Goal: Subscribe to service/newsletter

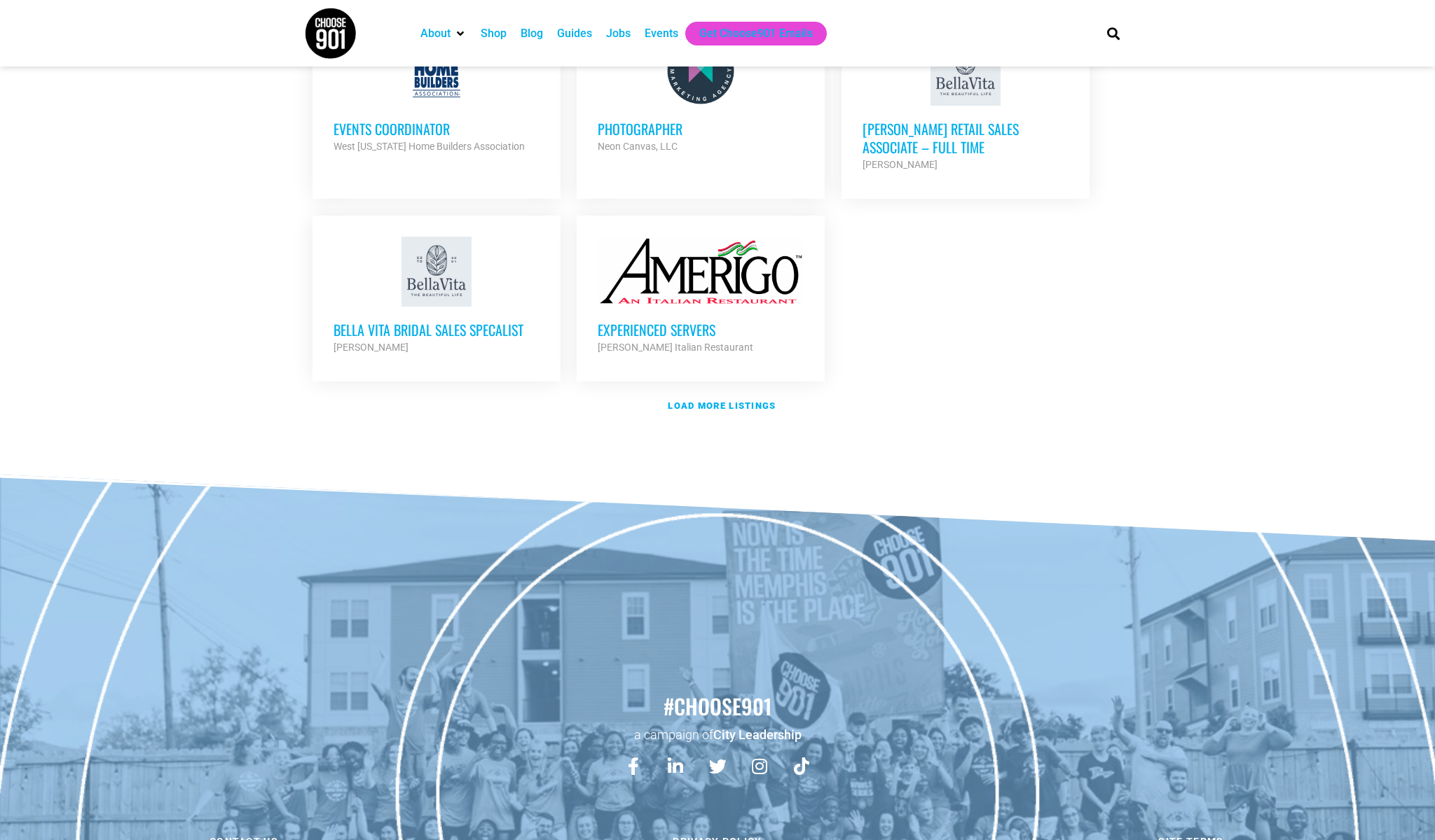
scroll to position [1607, 0]
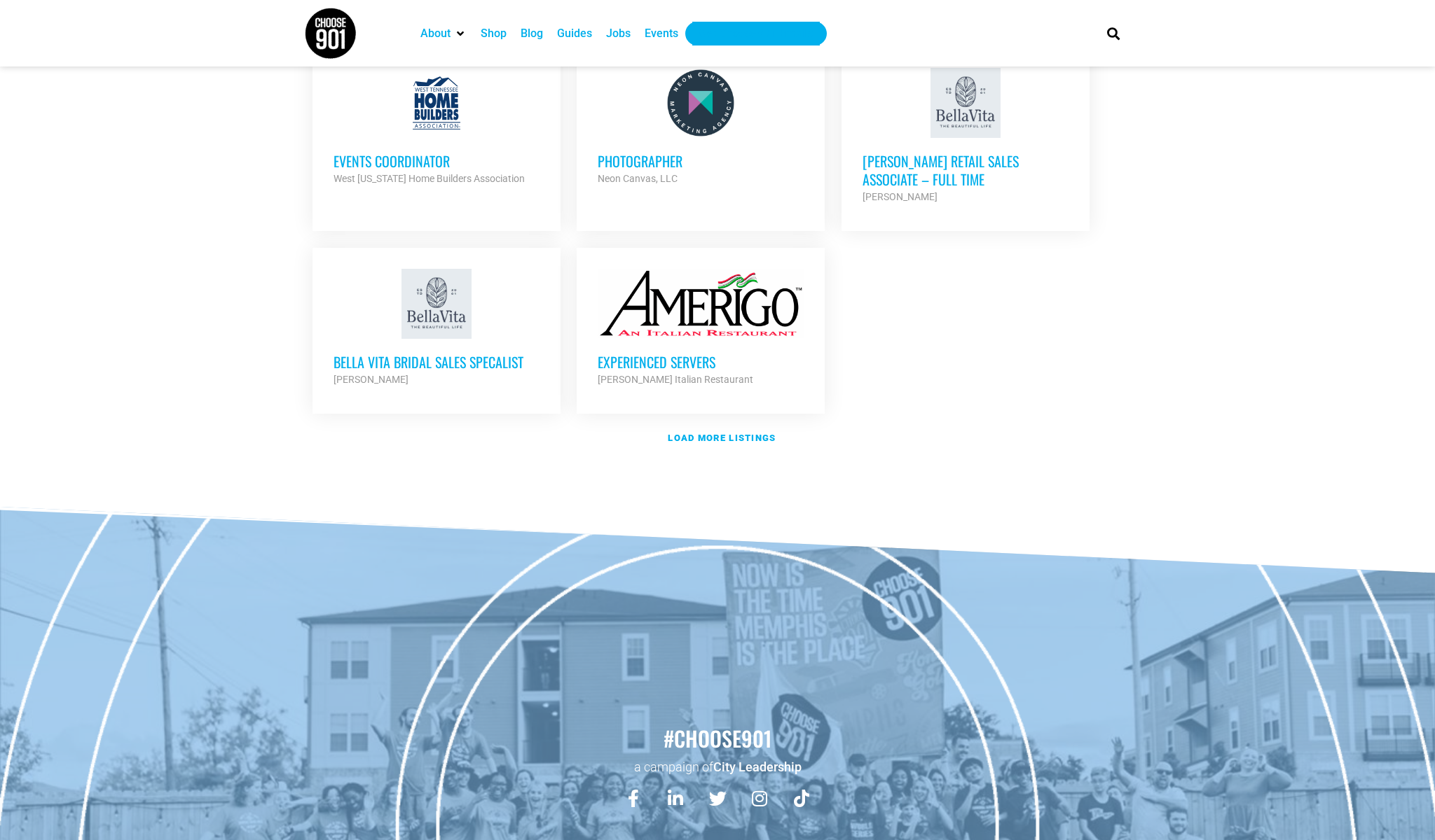
click at [742, 33] on div "Get Choose901 Emails" at bounding box center [756, 34] width 113 height 17
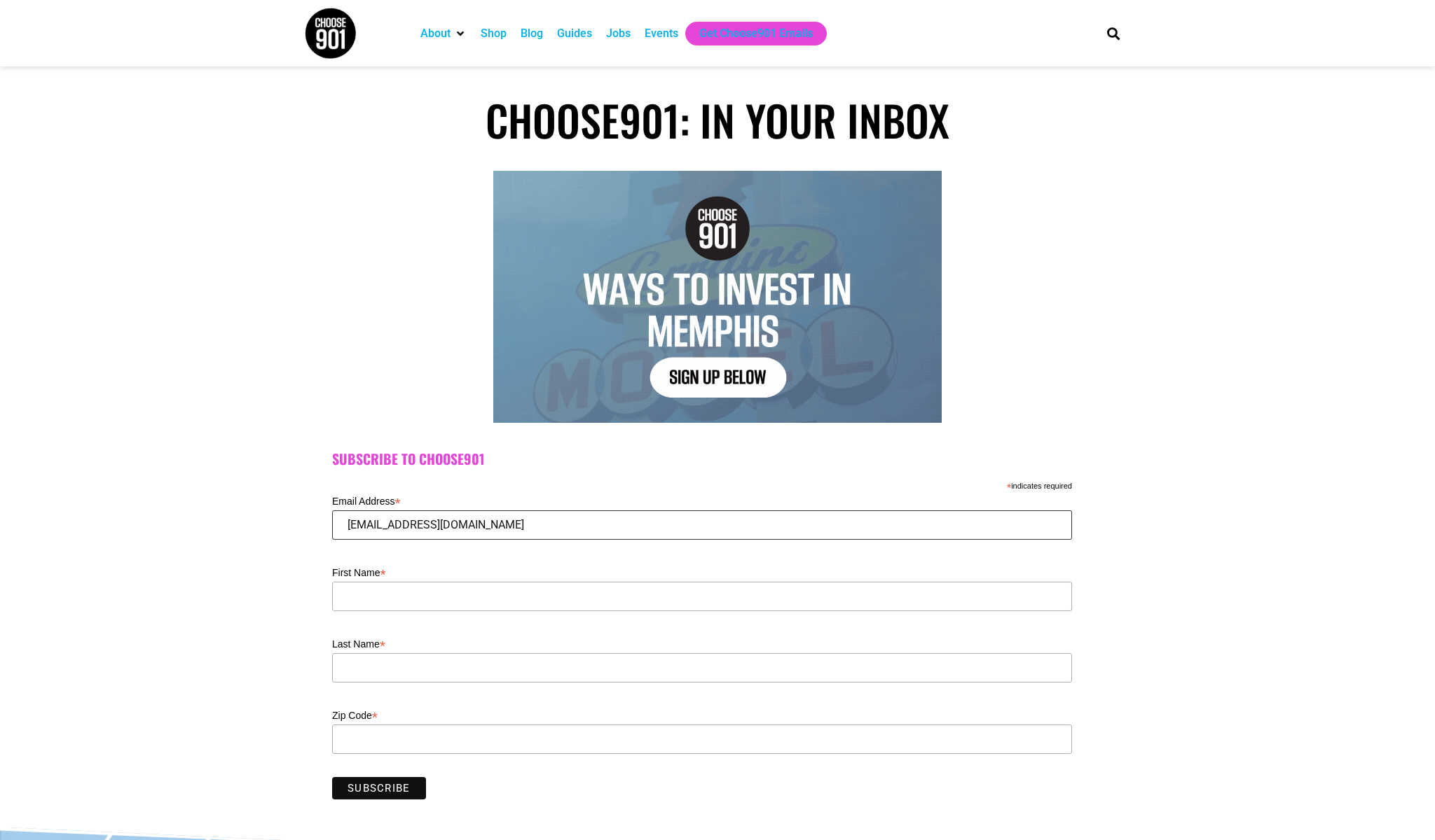
type input "troyjohnson40@gmail.com"
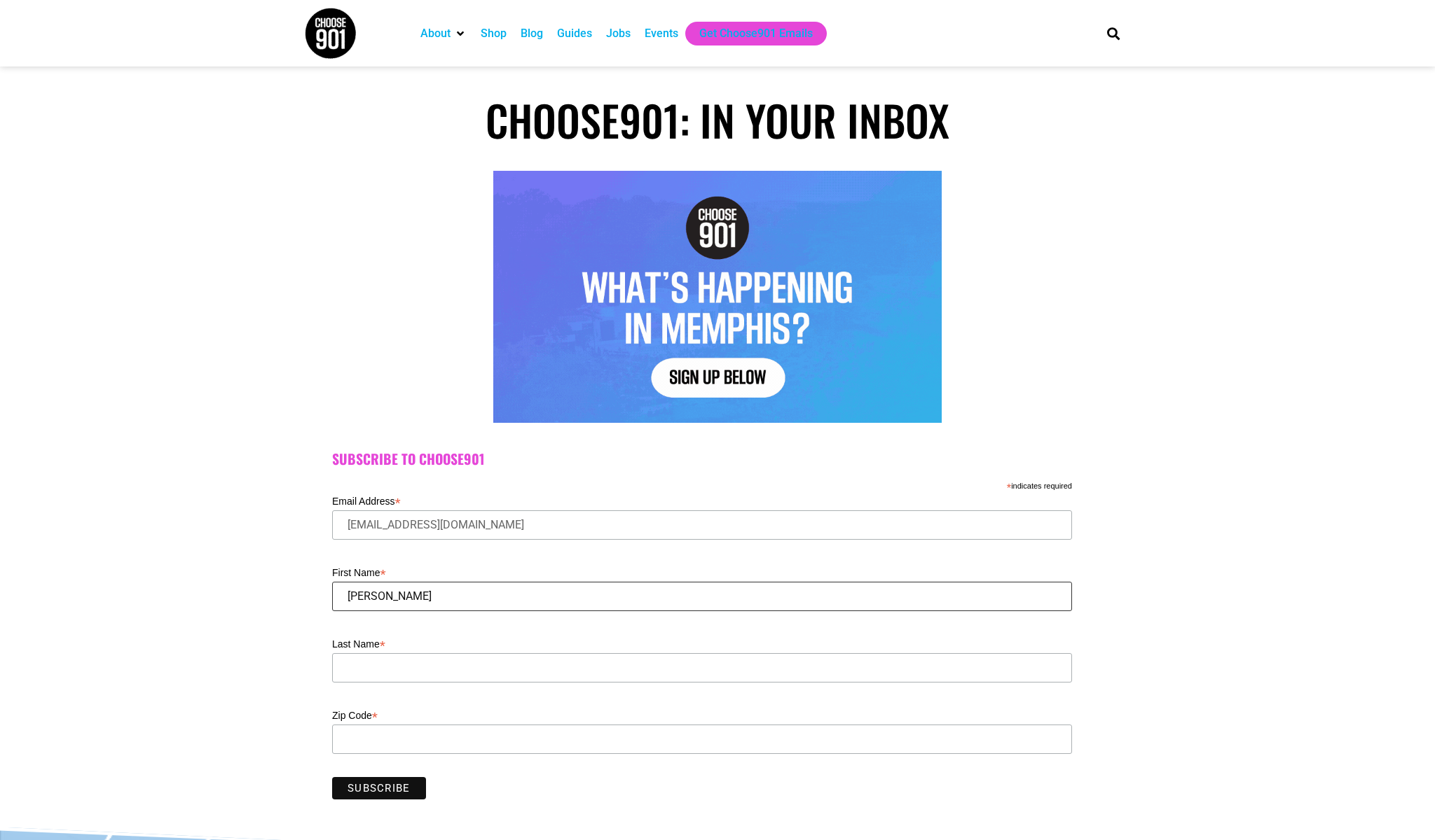
type input "Troy"
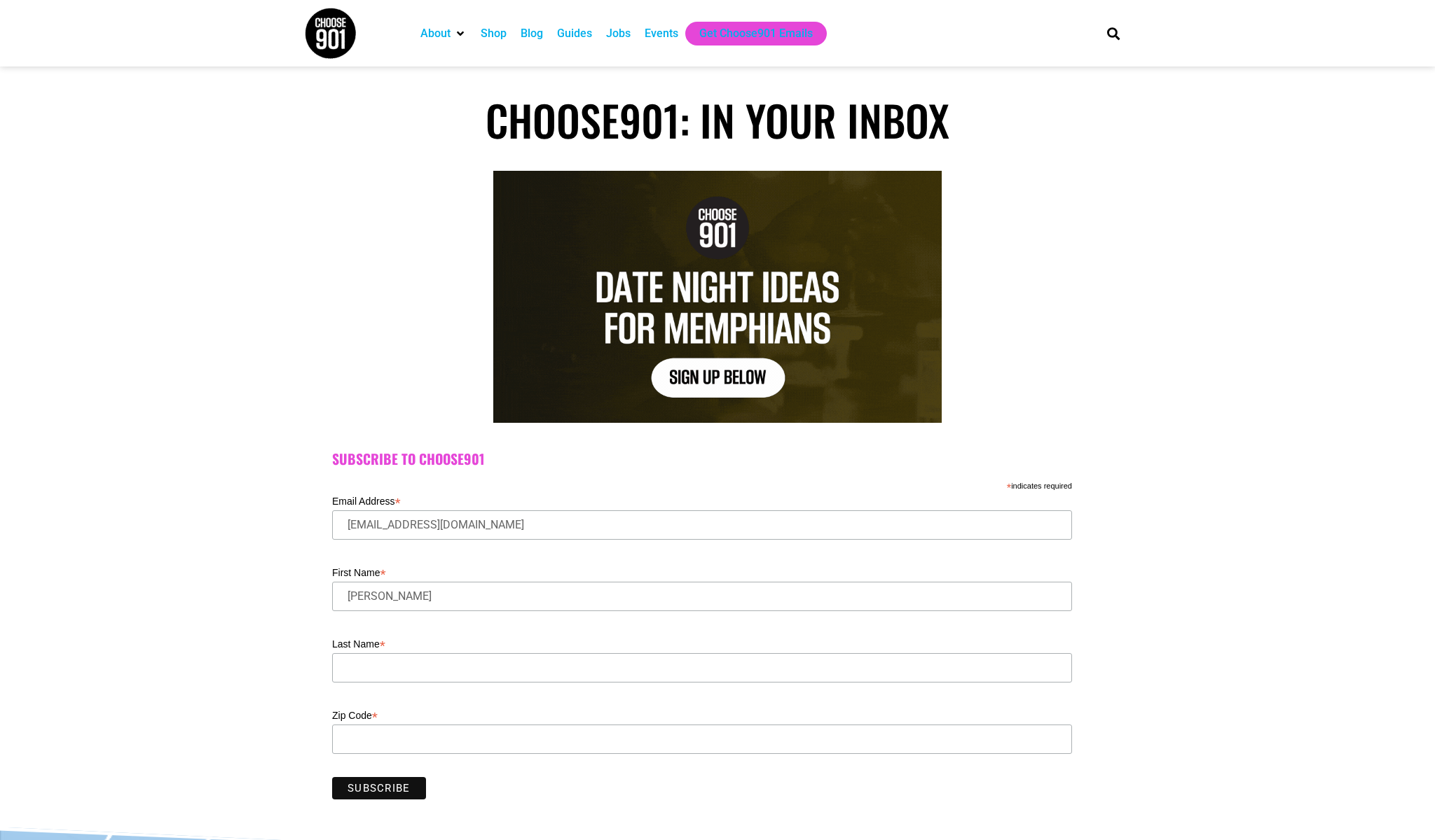
click at [537, 648] on label "Last Name *" at bounding box center [702, 643] width 740 height 17
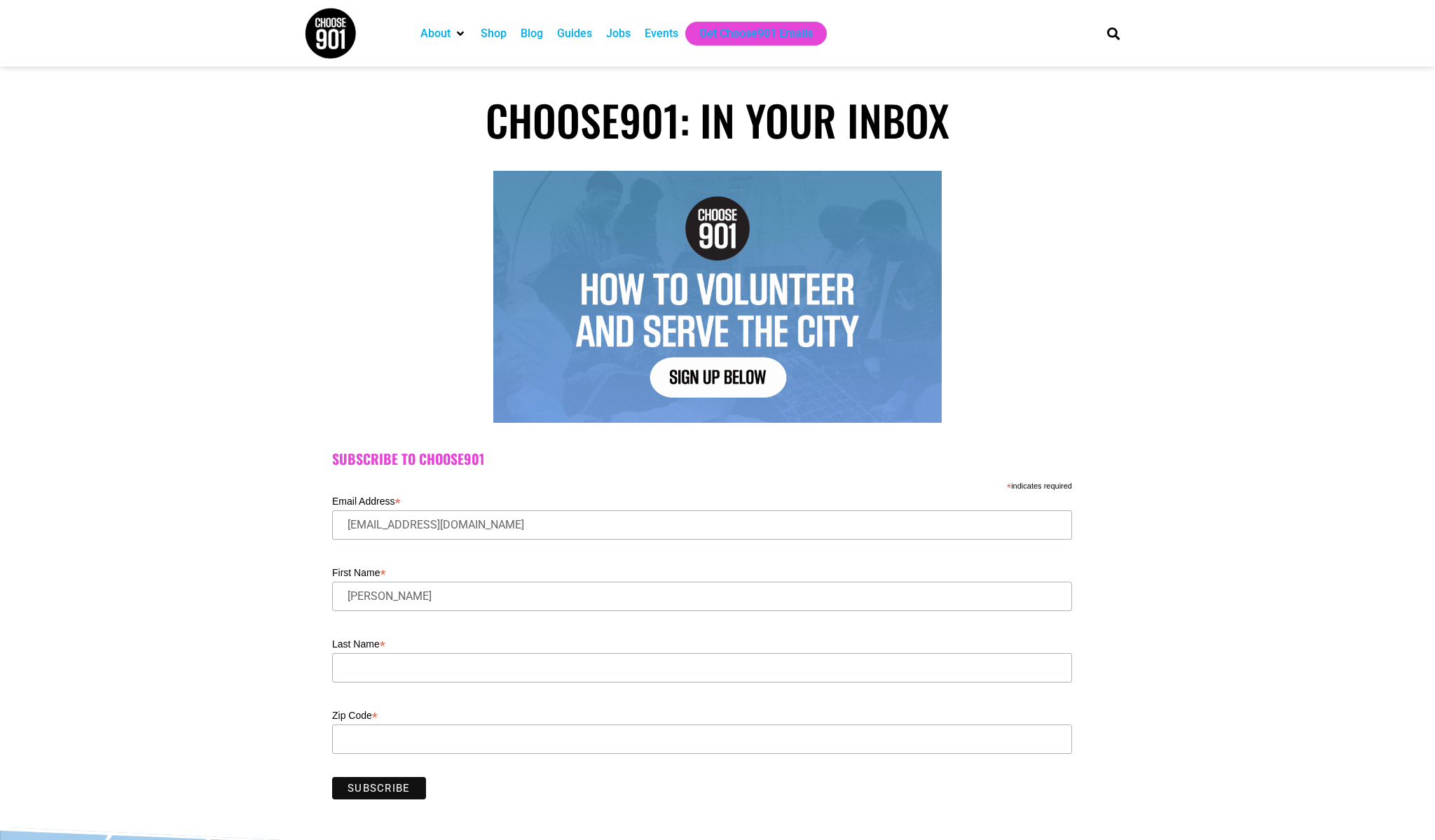
click at [537, 654] on input "Last Name *" at bounding box center [702, 668] width 740 height 30
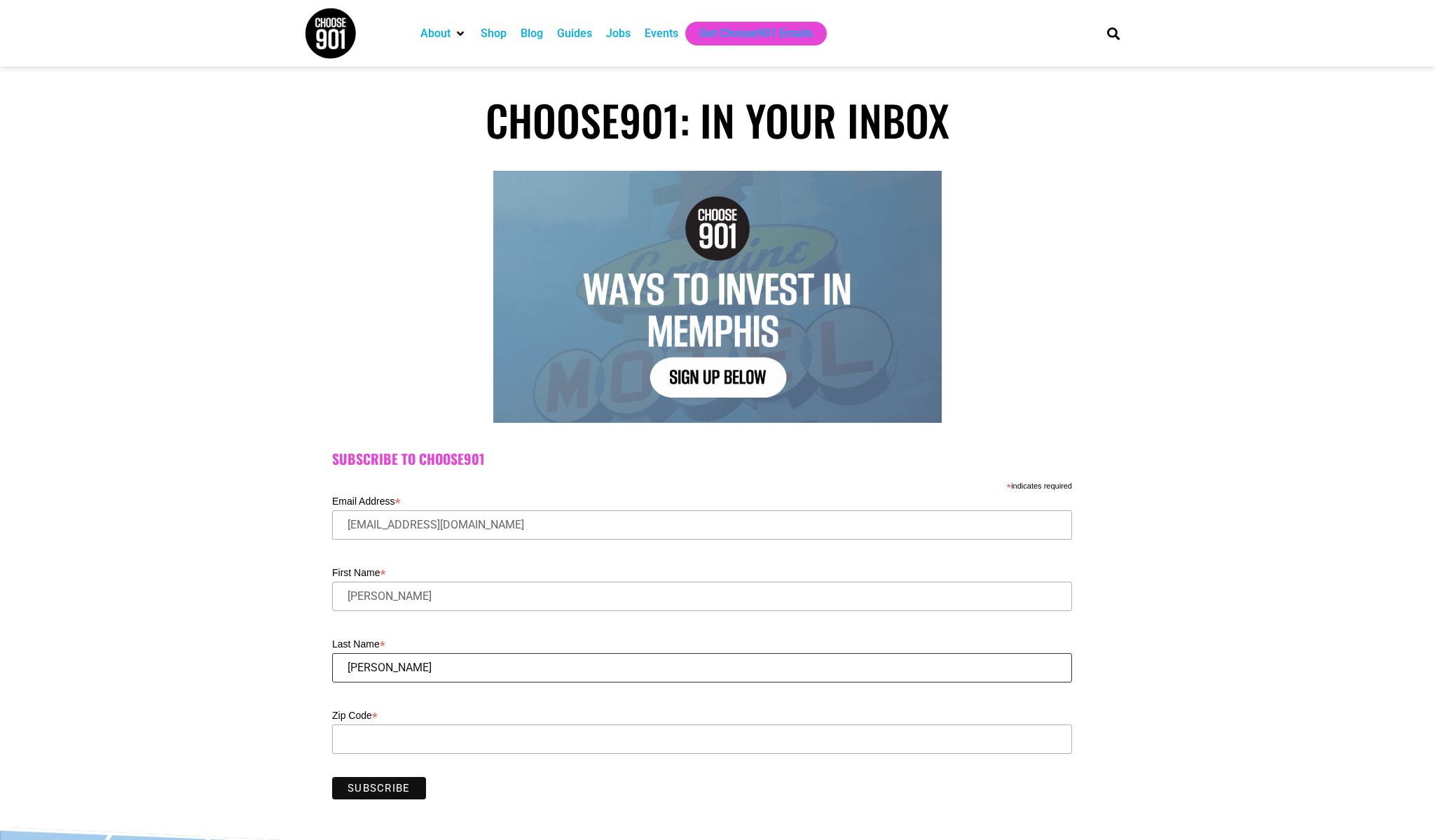
type input "Johnson"
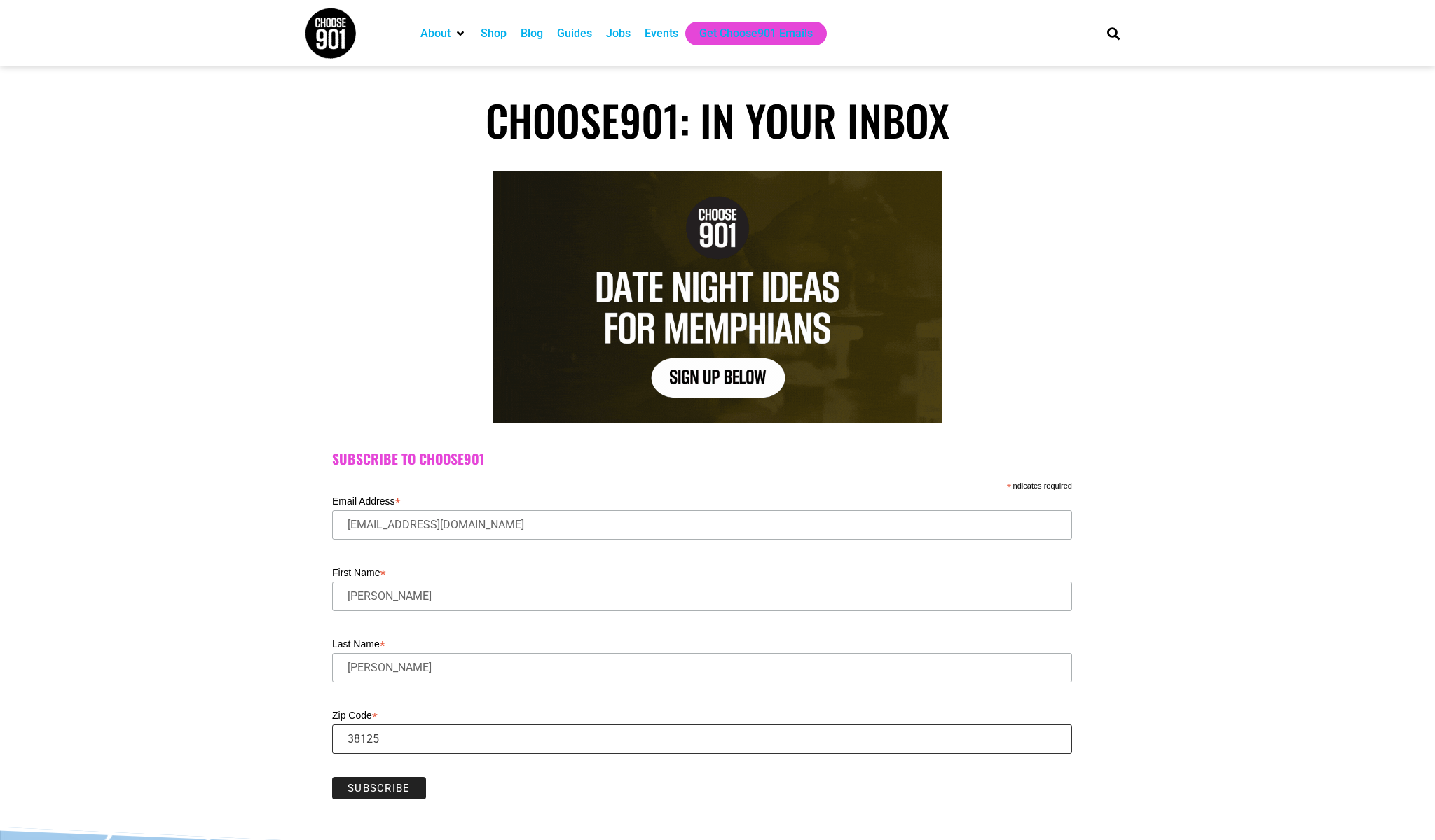
type input "38125"
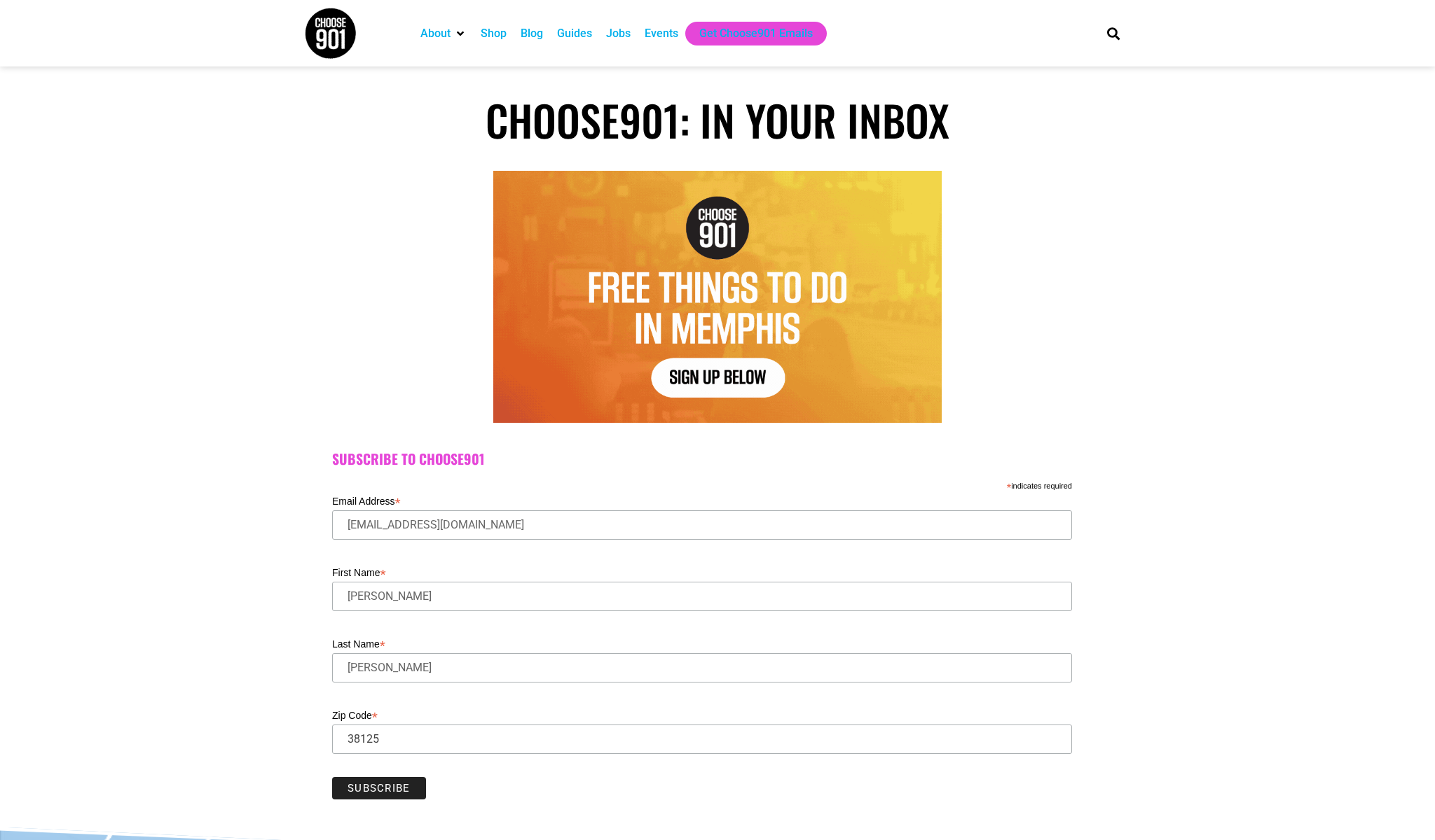
click at [388, 789] on input "Subscribe" at bounding box center [379, 788] width 94 height 22
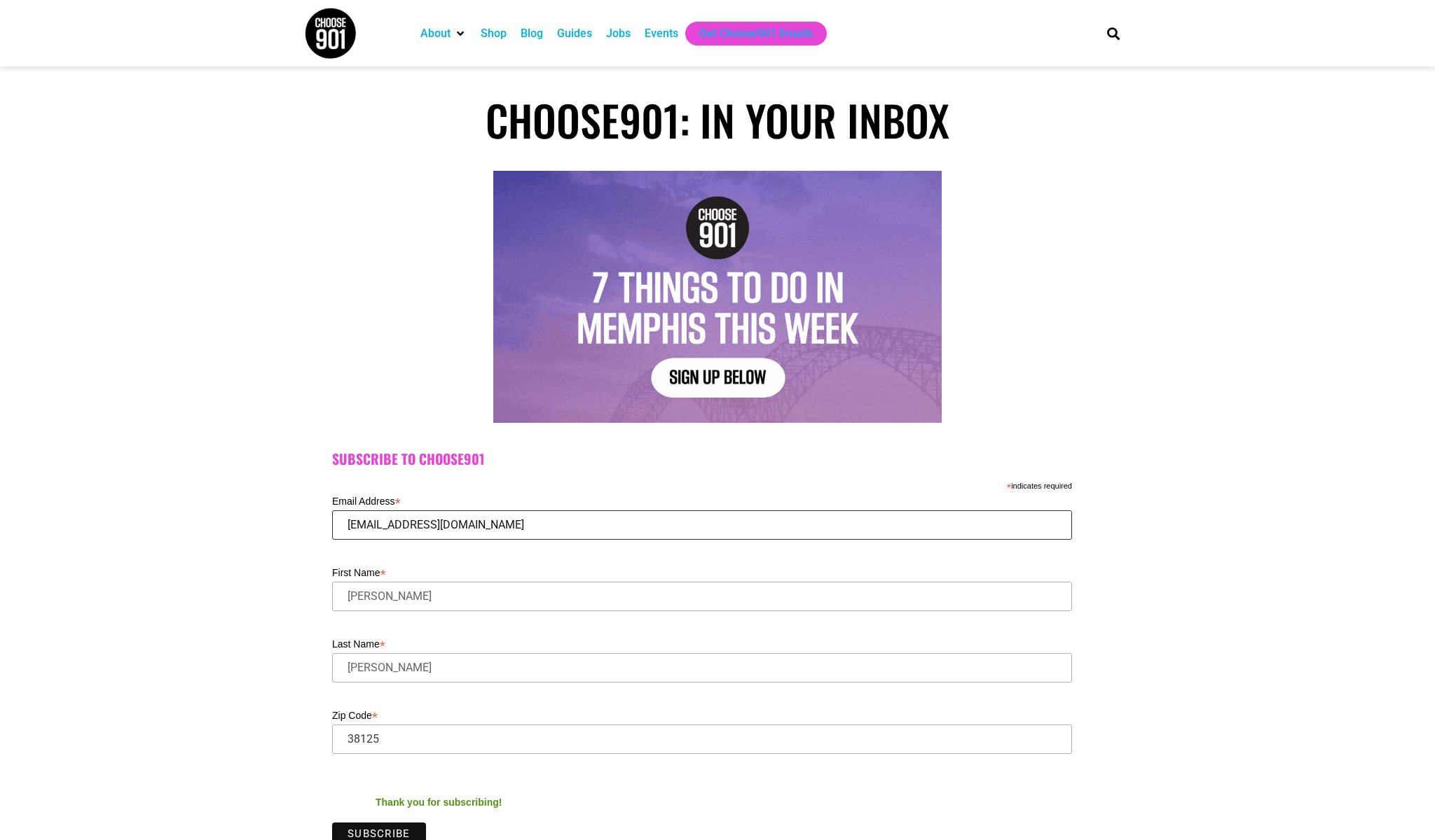
click at [445, 527] on input "troyjohnson40@gmail.com" at bounding box center [702, 525] width 740 height 30
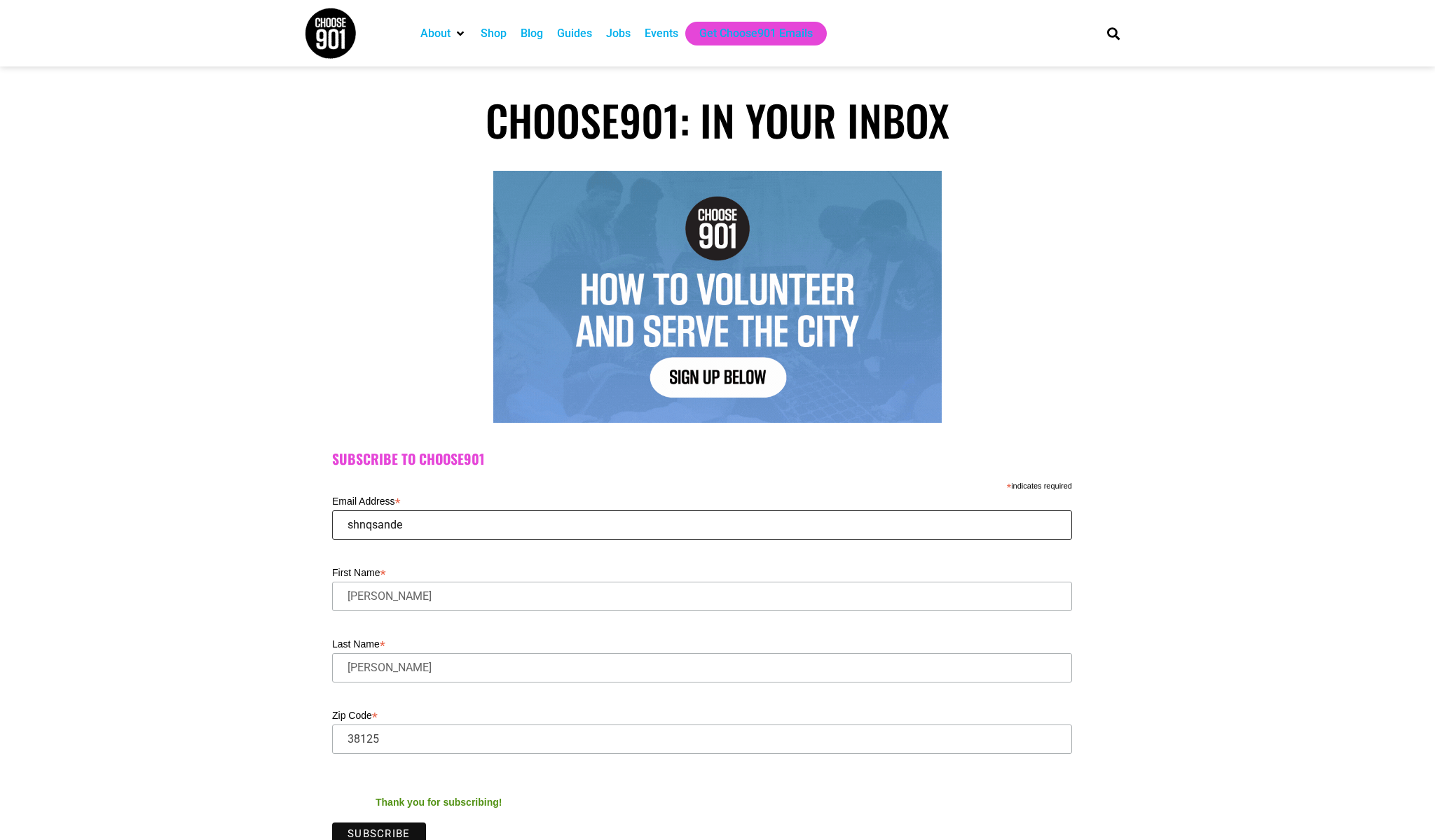
type input "shnqsander"
type input "shnqsanders@gmail.com"
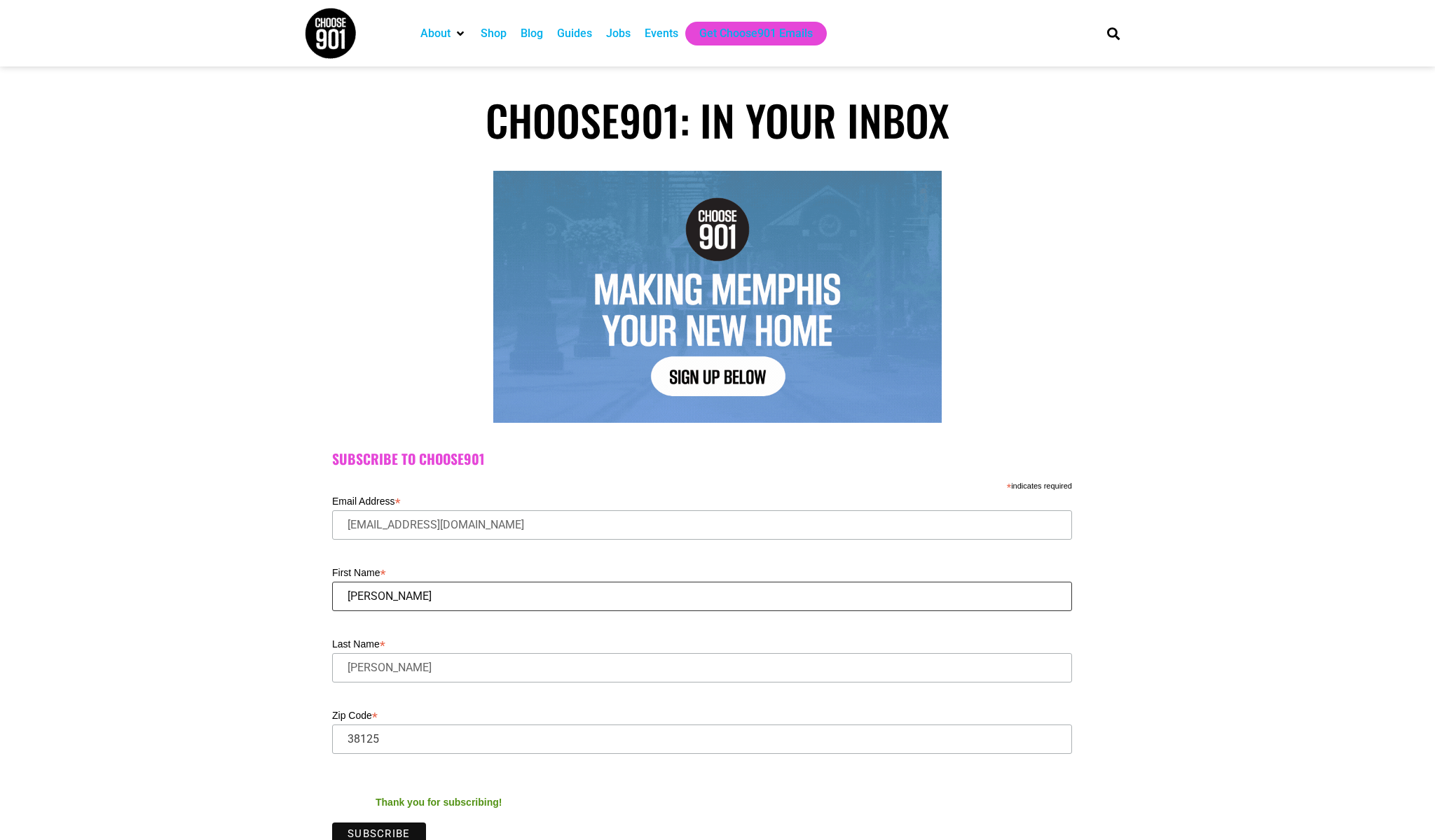
click at [408, 604] on input "Troy" at bounding box center [702, 596] width 740 height 30
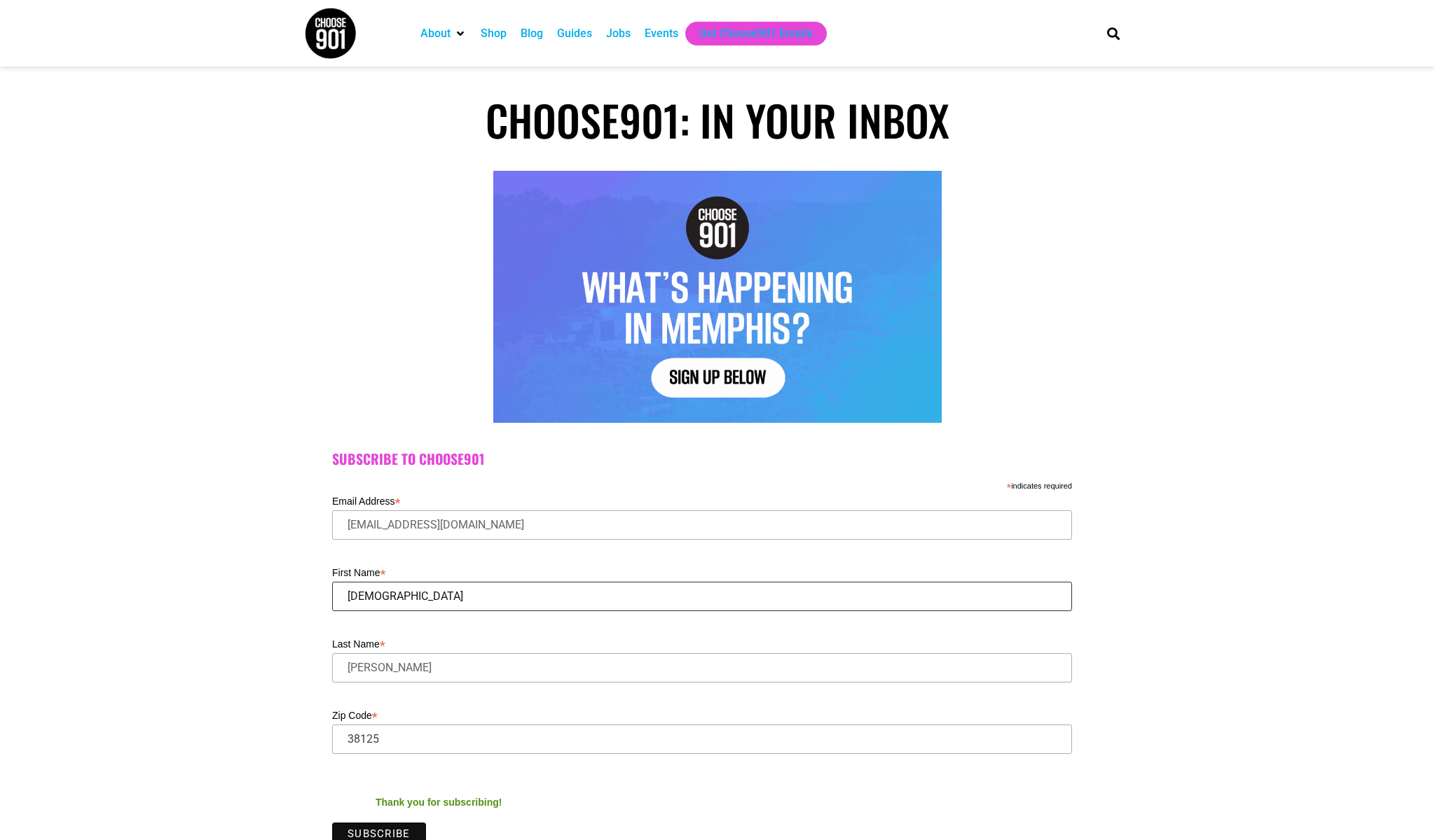
type input "Shanique"
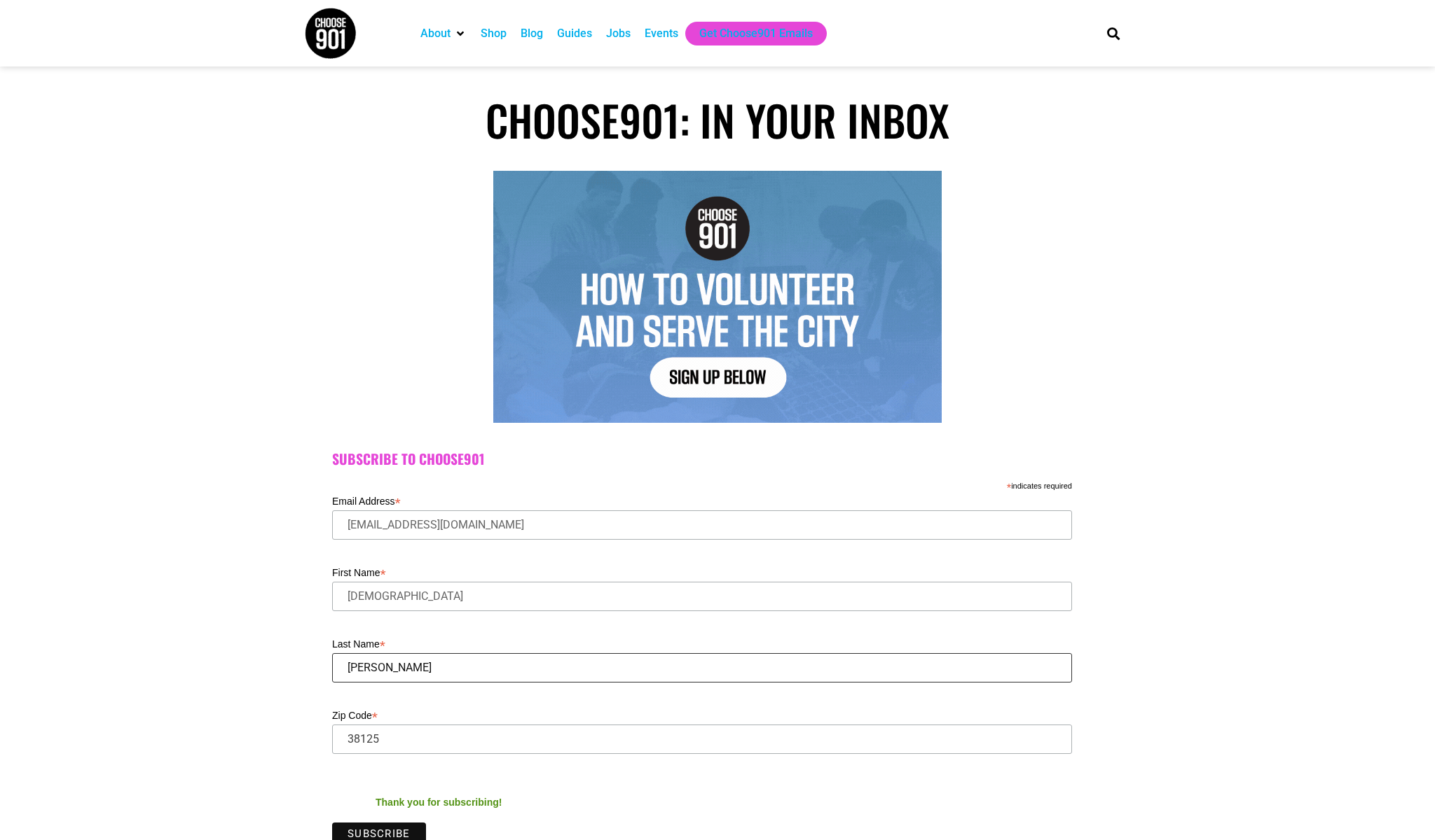
type input "Johnson"
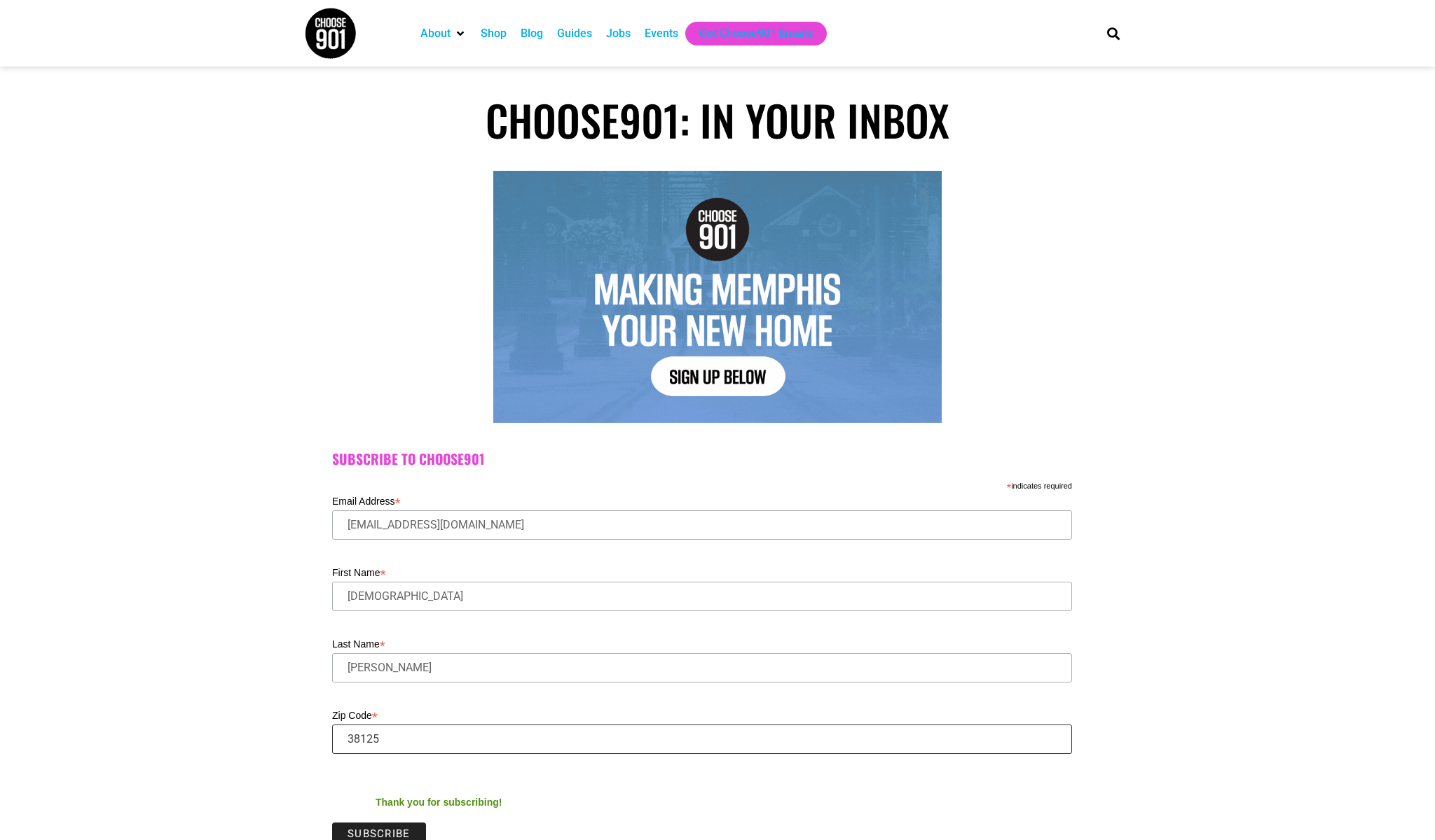
type input "38125"
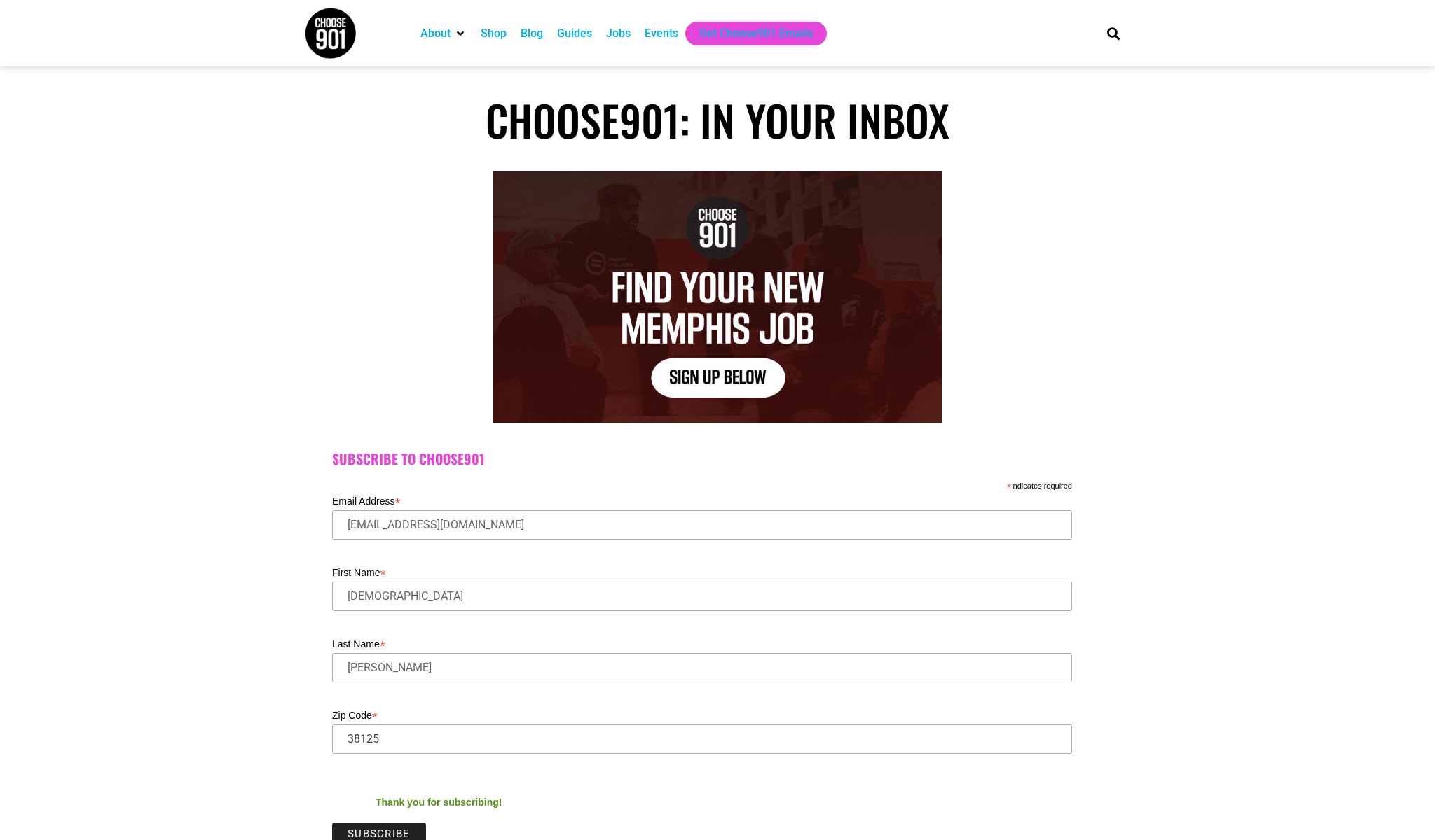
click at [379, 832] on input "Subscribe" at bounding box center [379, 833] width 94 height 22
